Goal: Transaction & Acquisition: Purchase product/service

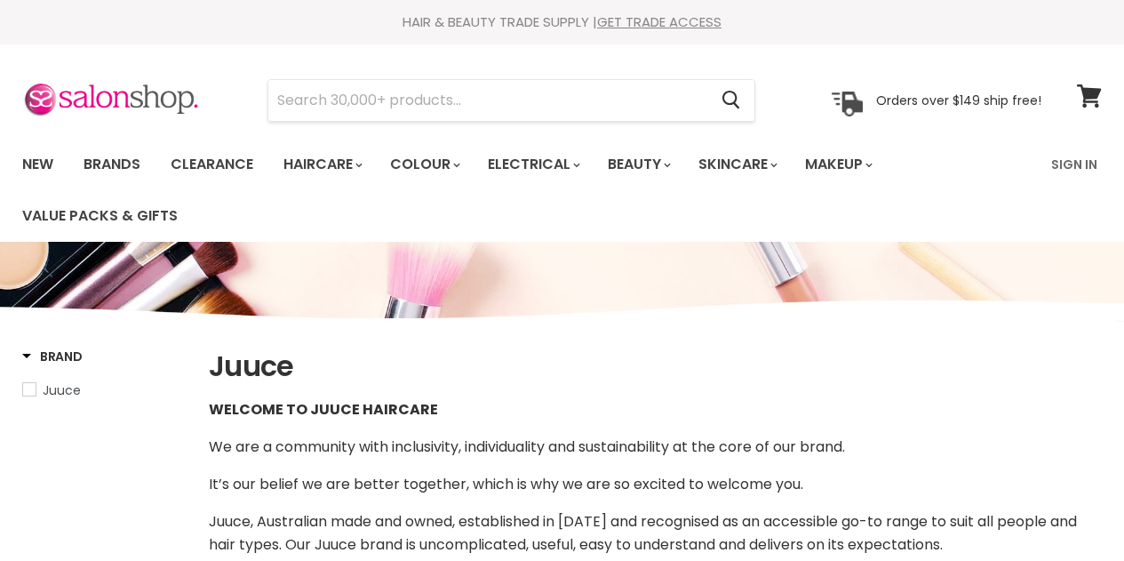
select select "manual"
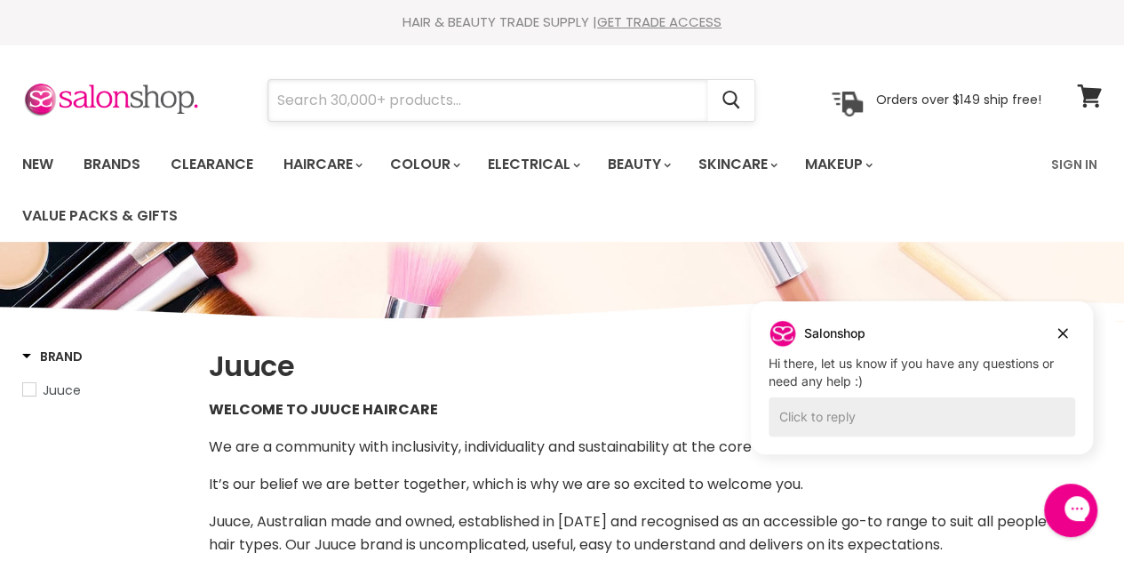
click at [291, 99] on input "Search" at bounding box center [487, 100] width 439 height 41
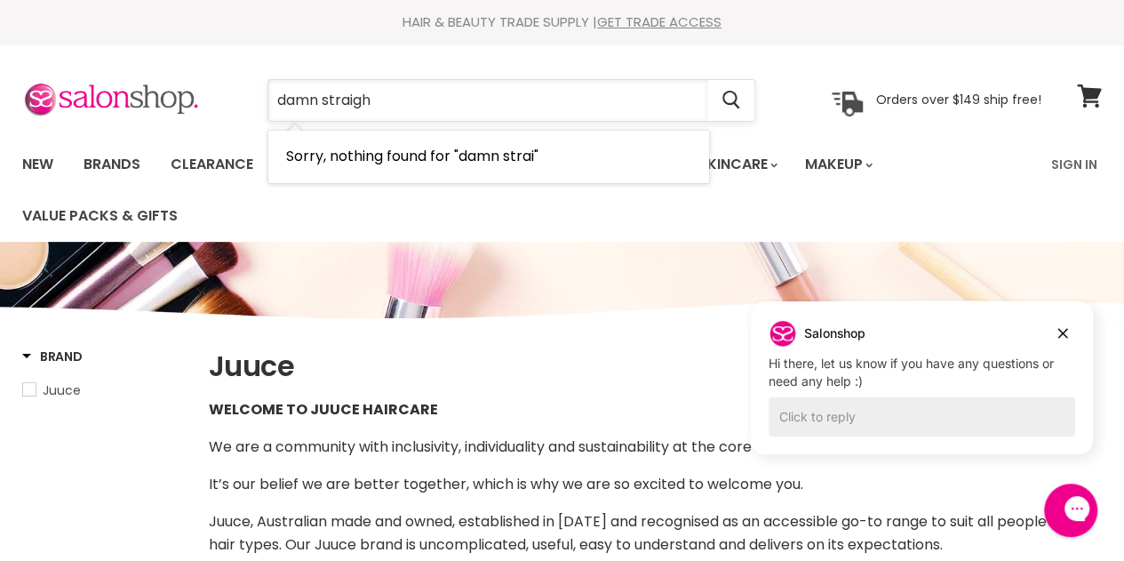
type input "damn straight"
